Goal: Task Accomplishment & Management: Manage account settings

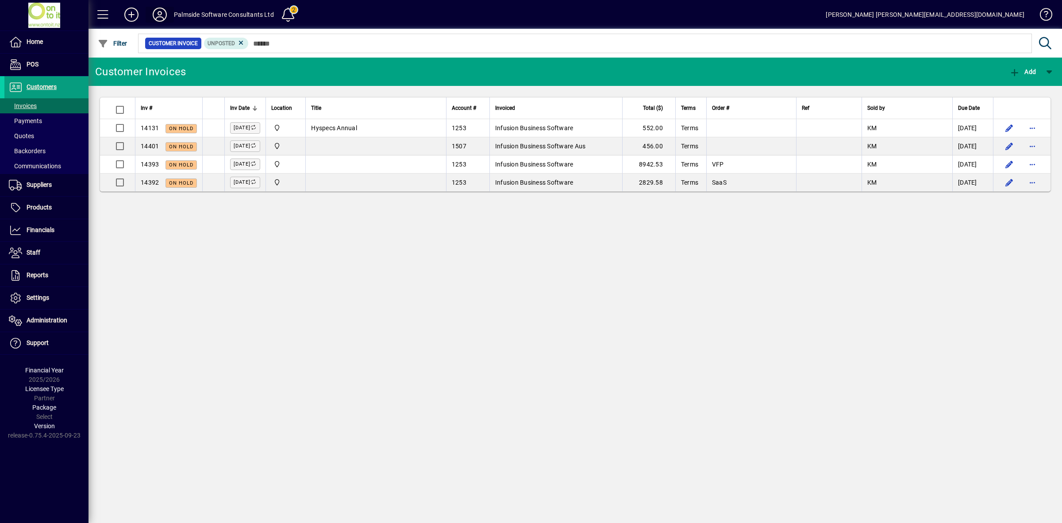
click at [157, 12] on icon at bounding box center [160, 15] width 18 height 14
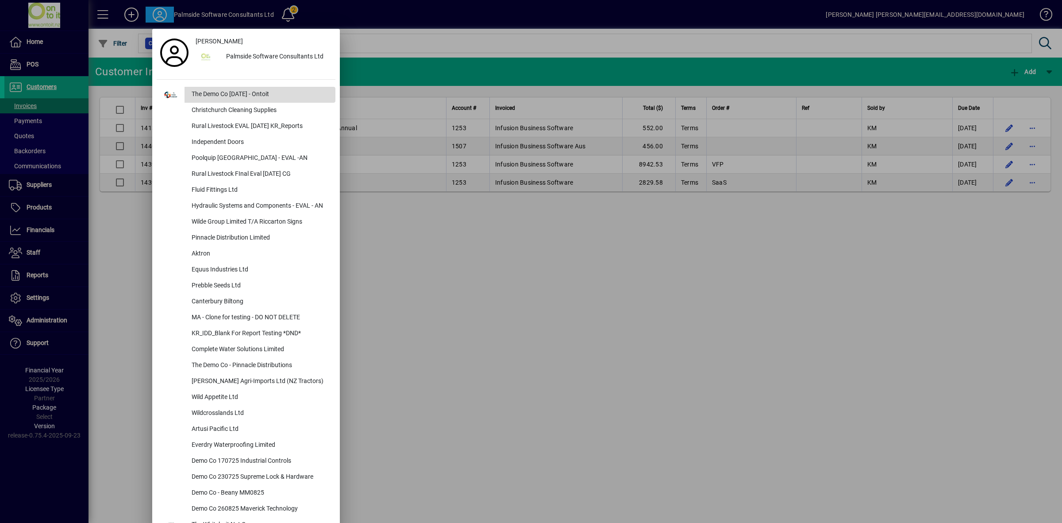
click at [273, 92] on div "The Demo Co Oct 2024 - Ontoit" at bounding box center [260, 95] width 151 height 16
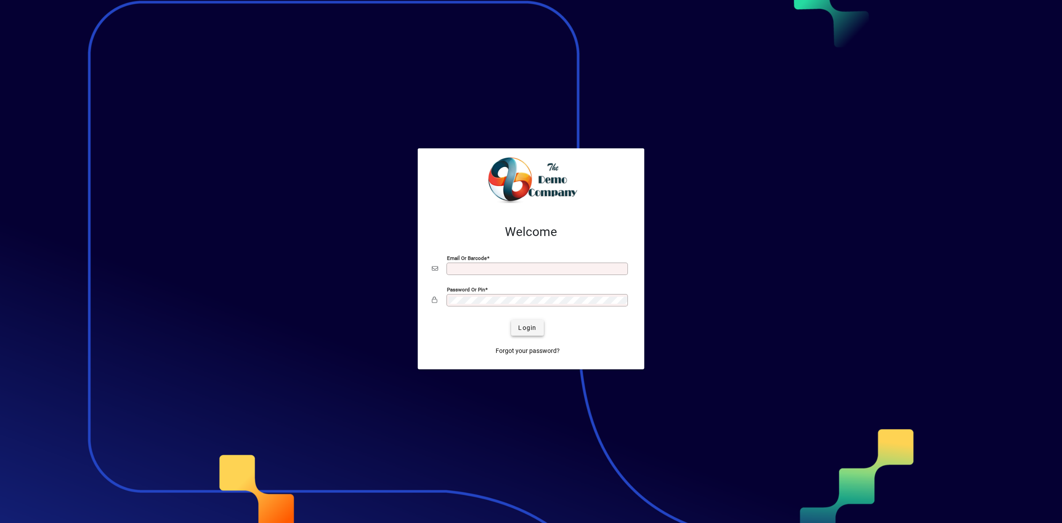
type input "**********"
click at [522, 328] on span "Login" at bounding box center [527, 327] width 18 height 9
